Goal: Use online tool/utility: Utilize a website feature to perform a specific function

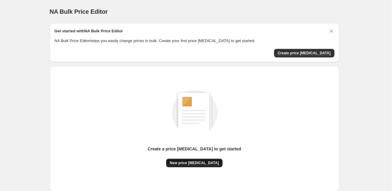
click at [195, 164] on span "New price [MEDICAL_DATA]" at bounding box center [194, 162] width 49 height 5
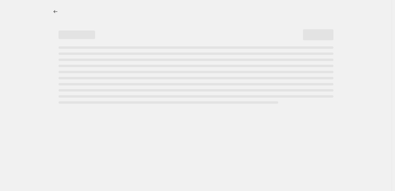
select select "percentage"
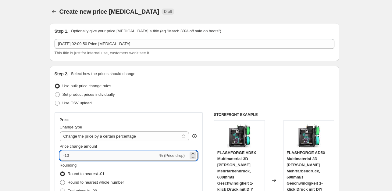
click at [76, 157] on input "-10" at bounding box center [109, 156] width 99 height 10
type input "-1"
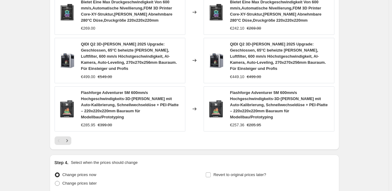
scroll to position [514, 0]
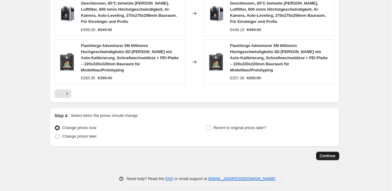
type input "-35"
click at [331, 153] on span "Continue" at bounding box center [328, 155] width 16 height 5
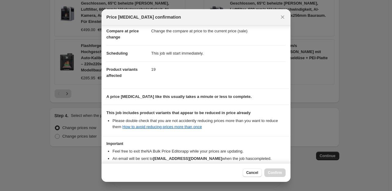
scroll to position [65, 0]
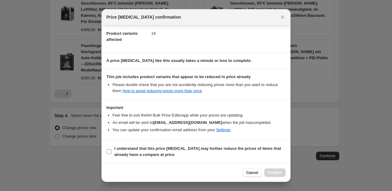
click at [109, 153] on input "I understand that this price [MEDICAL_DATA] may further reduce the prices of it…" at bounding box center [109, 151] width 5 height 5
checkbox input "true"
click at [275, 172] on span "Confirm" at bounding box center [275, 172] width 14 height 5
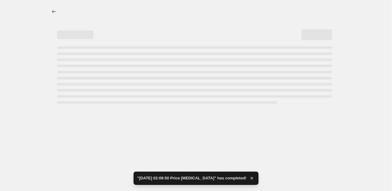
select select "percentage"
